Goal: Task Accomplishment & Management: Use online tool/utility

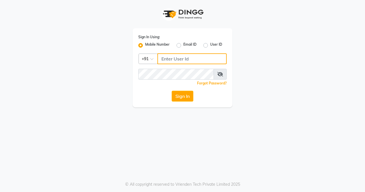
type input "8452976400"
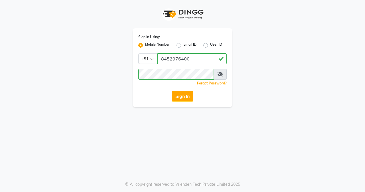
click at [252, 71] on div "Sign In Using: Mobile Number Email ID User ID Country Code × +91 8452976400 Rem…" at bounding box center [182, 53] width 325 height 107
click at [190, 95] on button "Sign In" at bounding box center [183, 96] width 22 height 11
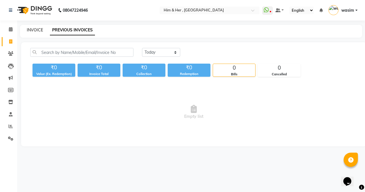
click at [35, 30] on link "INVOICE" at bounding box center [35, 29] width 16 height 5
select select "5934"
select select "service"
